Goal: Task Accomplishment & Management: Use online tool/utility

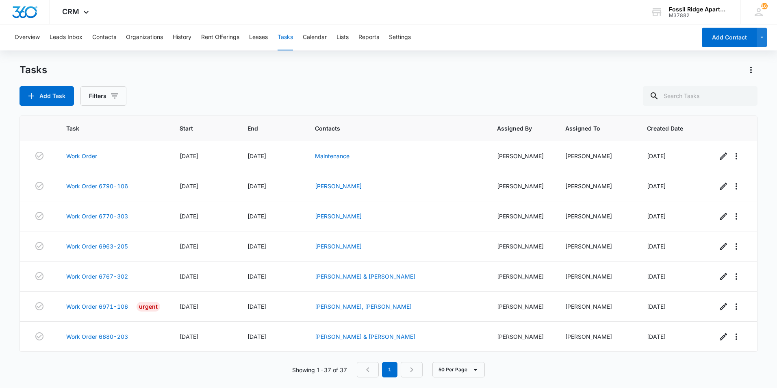
scroll to position [902, 0]
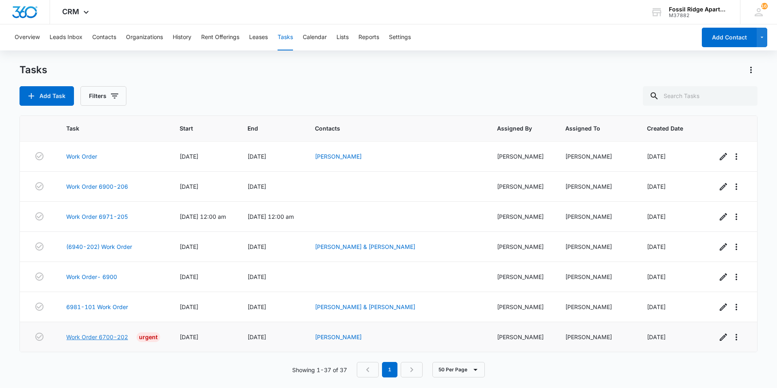
click at [109, 337] on link "Work Order 6700-202" at bounding box center [97, 336] width 62 height 9
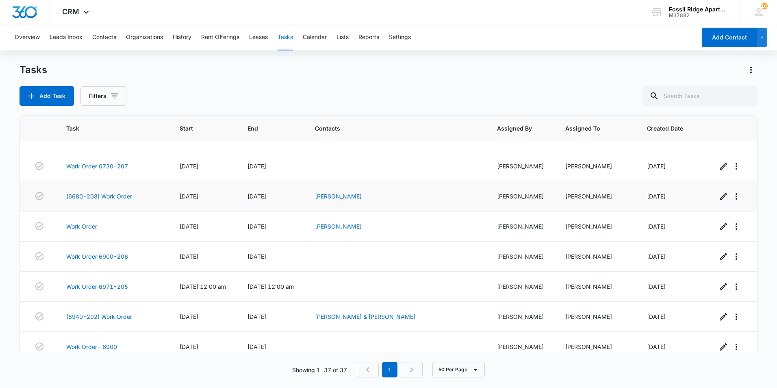
scroll to position [902, 0]
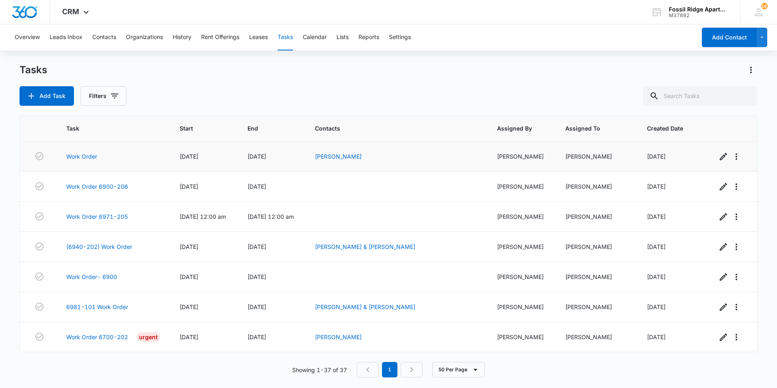
drag, startPoint x: 79, startPoint y: 104, endPoint x: 94, endPoint y: 142, distance: 40.7
drag, startPoint x: 94, startPoint y: 142, endPoint x: 331, endPoint y: 93, distance: 241.8
click at [331, 89] on div "Tasks Add Task Filters" at bounding box center [389, 84] width 738 height 42
click at [776, 150] on main "Tasks Add Task Filters Task Start End Contacts Assigned By Assigned To Created …" at bounding box center [388, 224] width 777 height 323
